Goal: Task Accomplishment & Management: Use online tool/utility

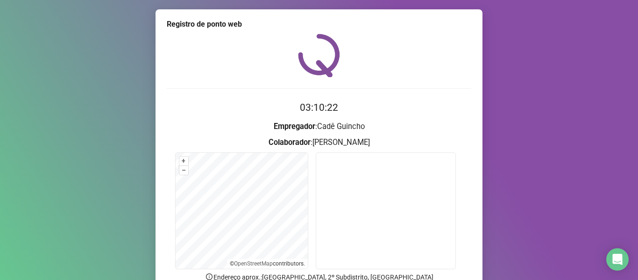
scroll to position [85, 0]
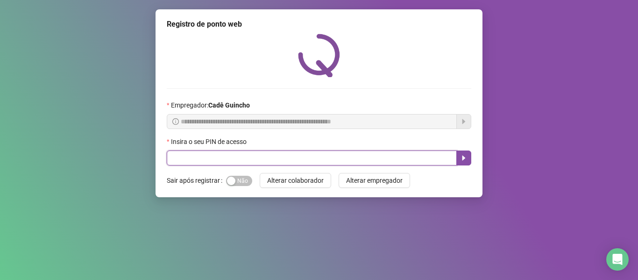
click at [233, 157] on input "text" at bounding box center [312, 157] width 290 height 15
type input "*****"
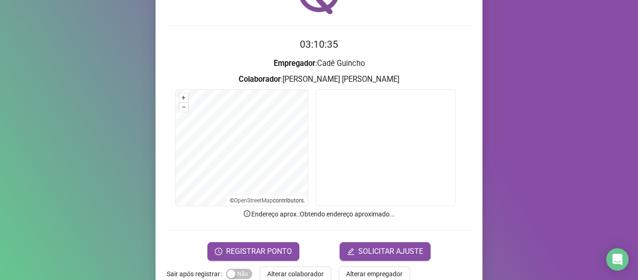
scroll to position [85, 0]
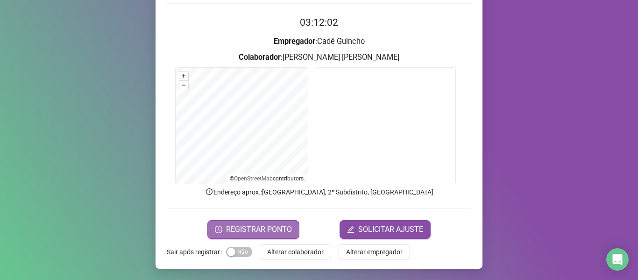
click at [274, 233] on span "REGISTRAR PONTO" at bounding box center [259, 229] width 66 height 11
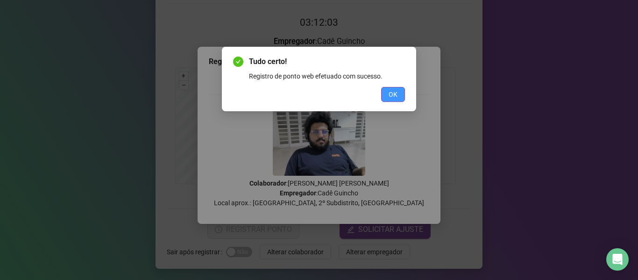
click at [390, 91] on span "OK" at bounding box center [393, 94] width 9 height 10
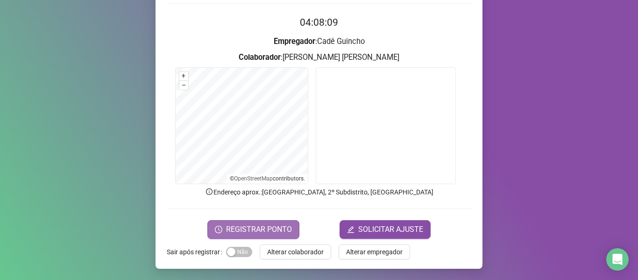
click at [268, 234] on span "REGISTRAR PONTO" at bounding box center [259, 229] width 66 height 11
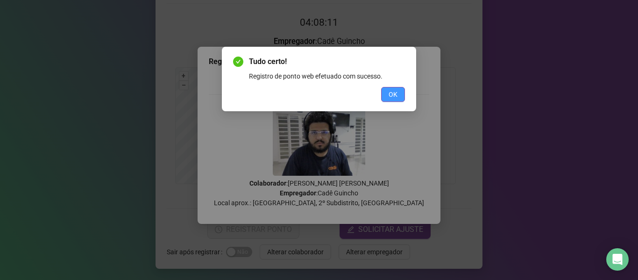
click at [399, 95] on button "OK" at bounding box center [393, 94] width 24 height 15
